Goal: Transaction & Acquisition: Purchase product/service

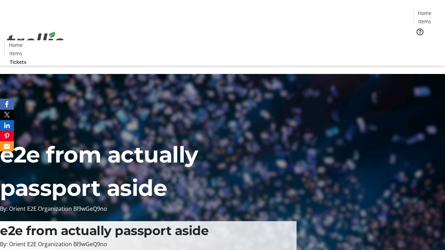
click at [419, 40] on span "Tickets" at bounding box center [427, 43] width 17 height 7
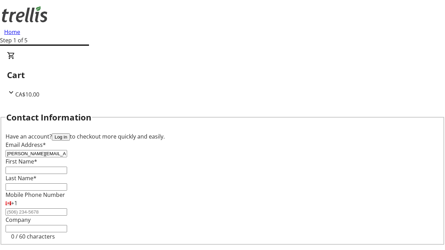
type input "[PERSON_NAME][EMAIL_ADDRESS][DOMAIN_NAME]"
type input "[PERSON_NAME]"
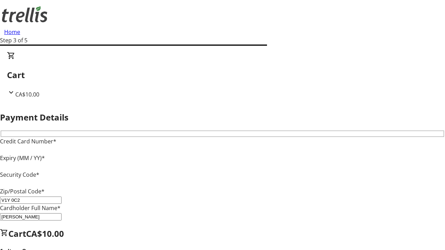
type input "V1Y 0C2"
